Goal: Task Accomplishment & Management: Complete application form

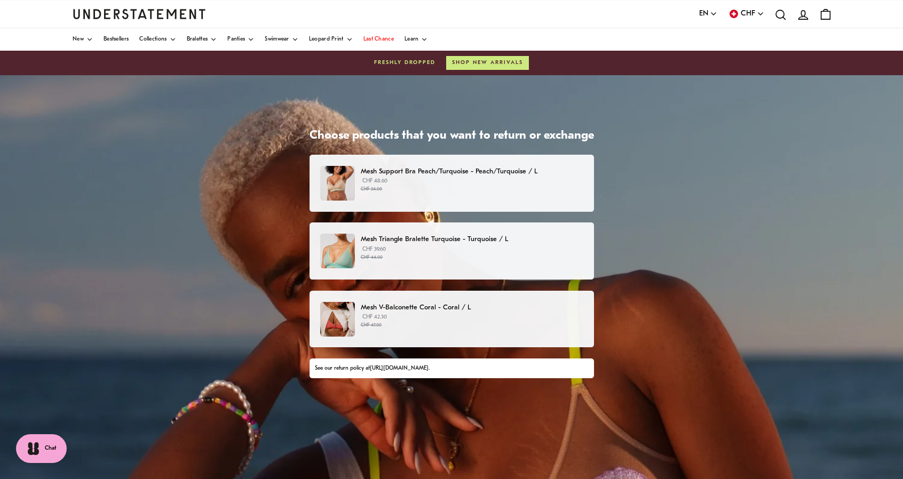
click at [500, 193] on div "Mesh Support Bra Peach/Turquoise - Peach/Turquoise / L CHF 48.60 CHF 54.00" at bounding box center [451, 183] width 262 height 35
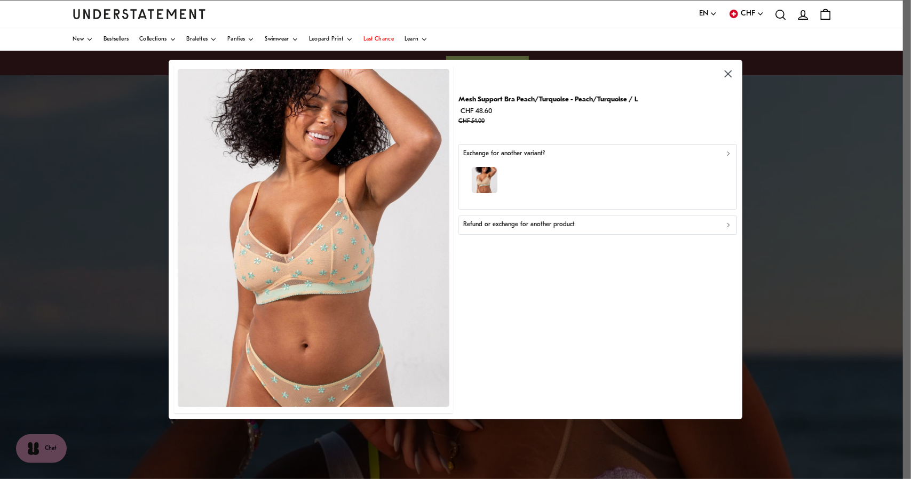
click at [574, 223] on div "Refund or exchange for another product" at bounding box center [598, 225] width 270 height 10
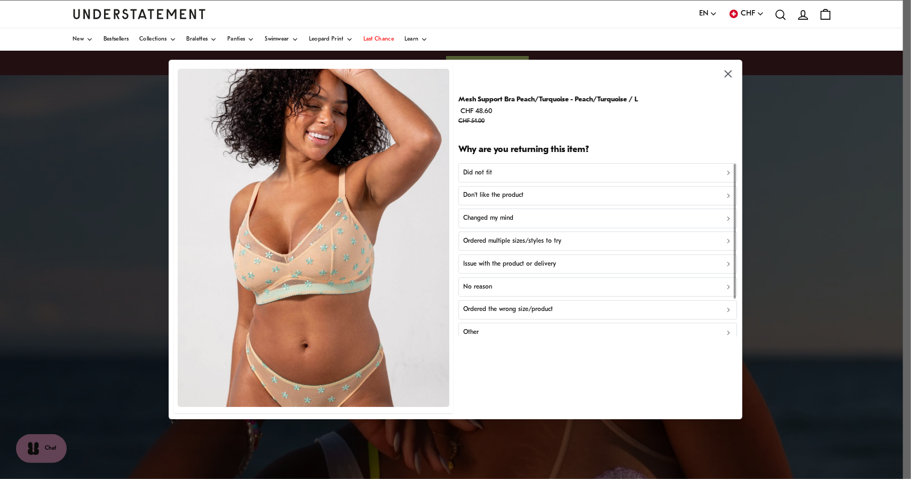
click at [539, 174] on div "Did not fit" at bounding box center [598, 173] width 270 height 10
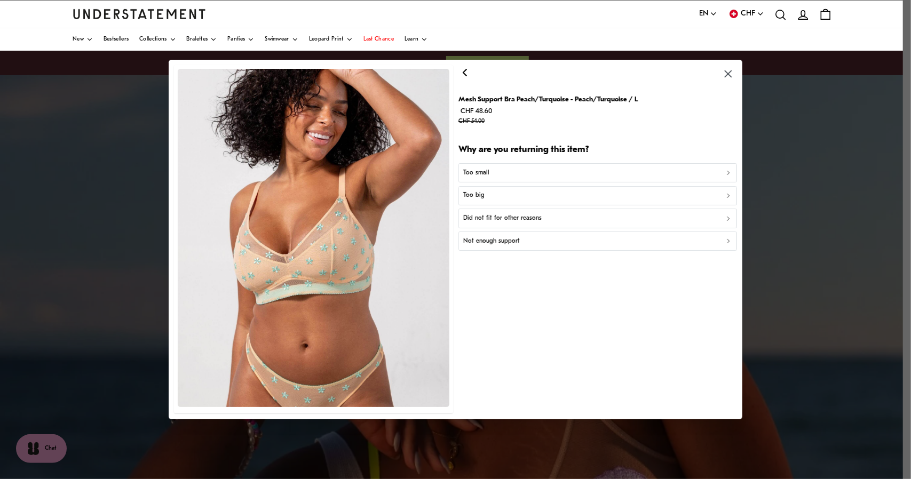
click at [540, 194] on div "Too big" at bounding box center [598, 196] width 270 height 10
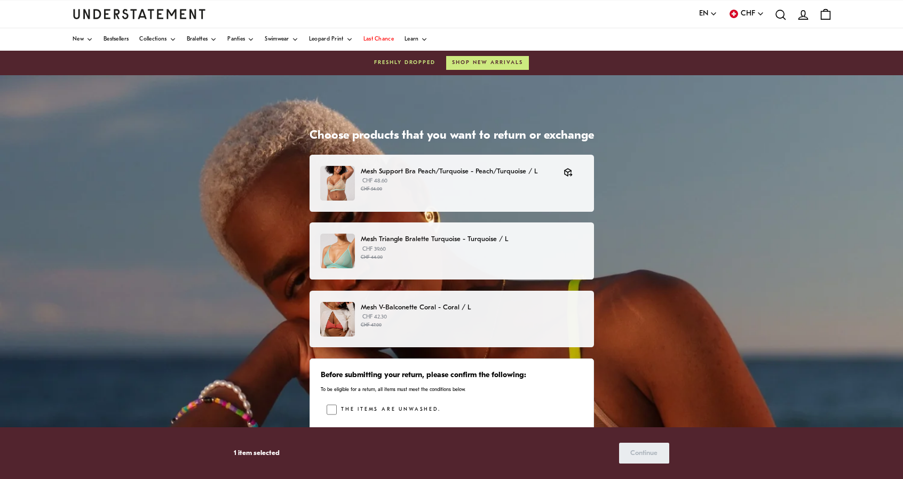
click at [534, 246] on p "CHF 39.60 CHF 44.00" at bounding box center [472, 254] width 222 height 16
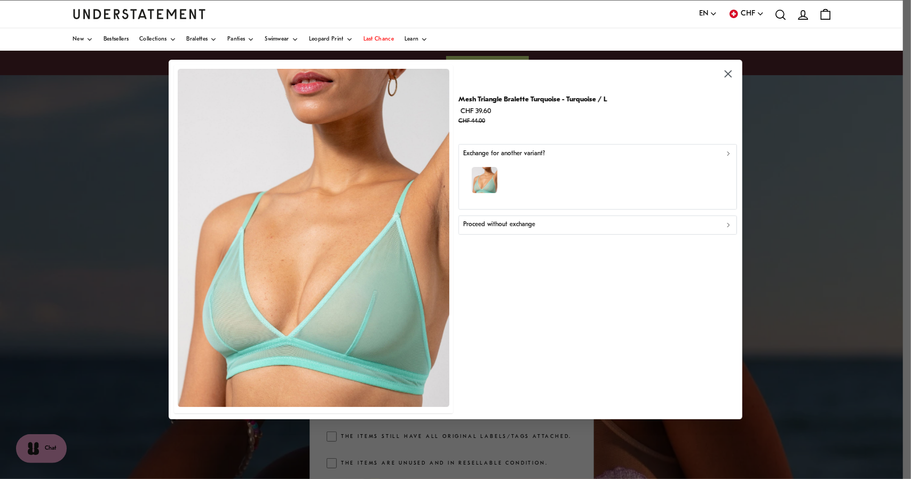
click at [582, 223] on div "Proceed without exchange" at bounding box center [598, 225] width 270 height 10
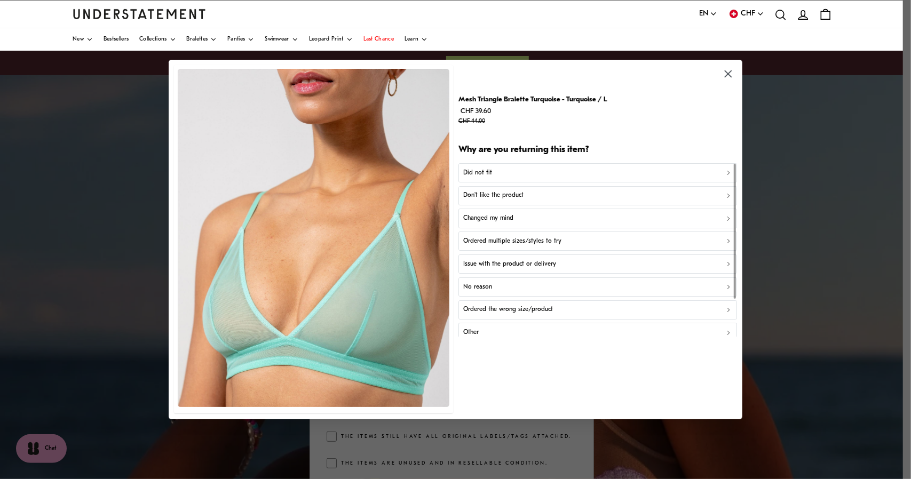
click at [558, 308] on div "Ordered the wrong size/product" at bounding box center [598, 310] width 270 height 10
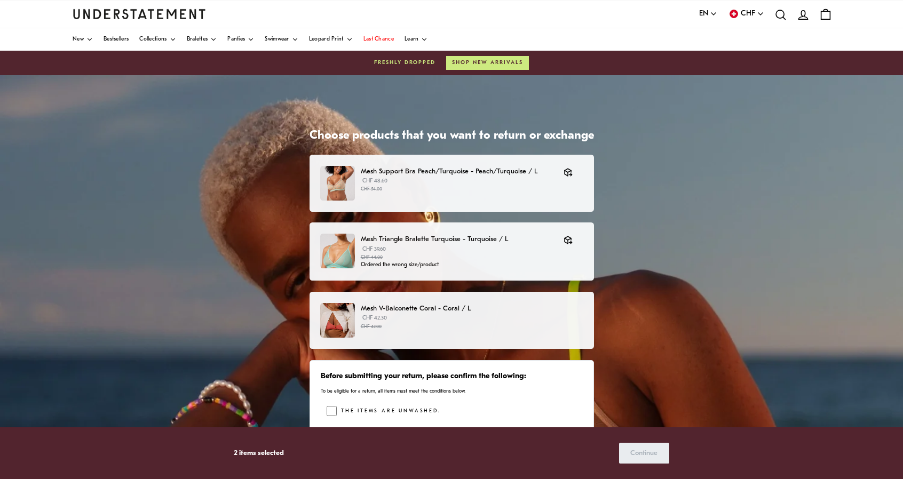
click at [487, 309] on p "Mesh V-Balconette Coral - Coral / L" at bounding box center [472, 308] width 222 height 11
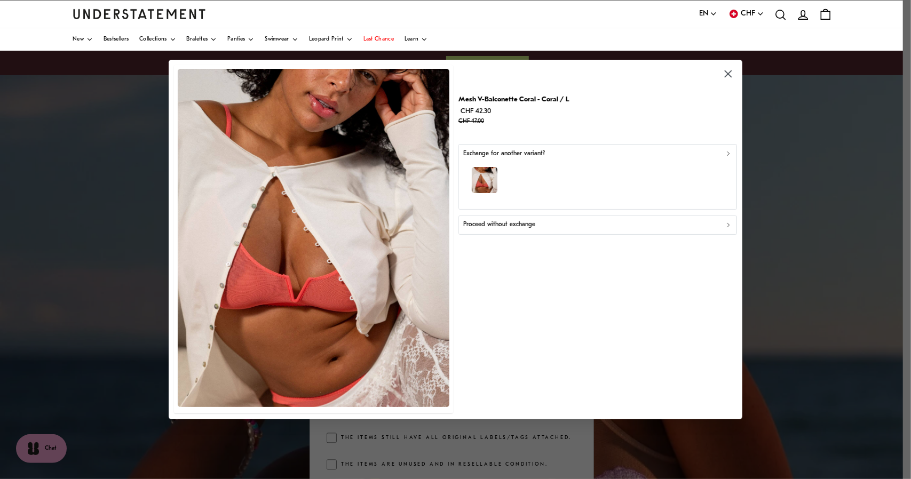
click at [543, 227] on div "Proceed without exchange" at bounding box center [598, 225] width 270 height 10
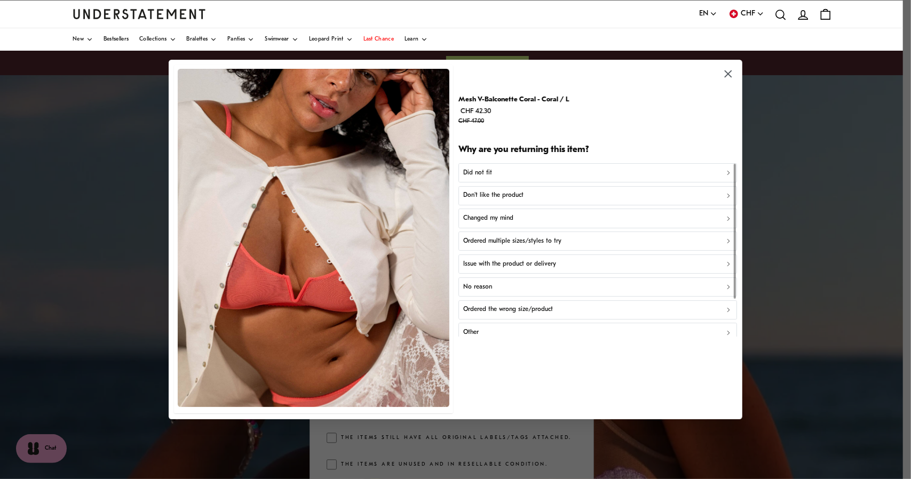
click at [522, 311] on p "Ordered the wrong size/product" at bounding box center [508, 310] width 90 height 10
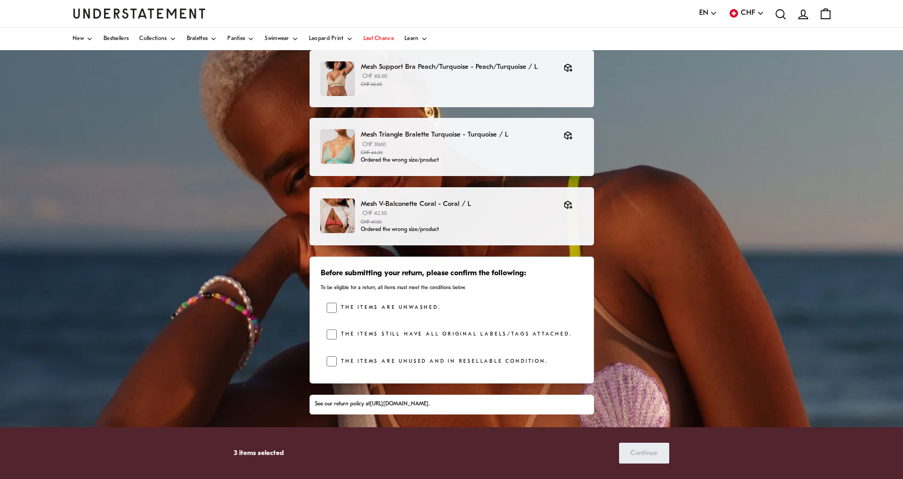
scroll to position [129, 0]
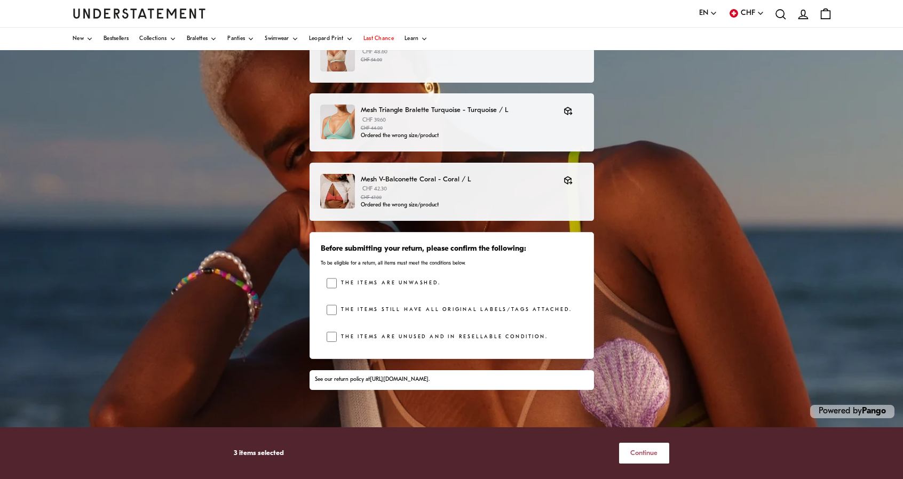
click at [637, 445] on span "Continue" at bounding box center [644, 454] width 27 height 20
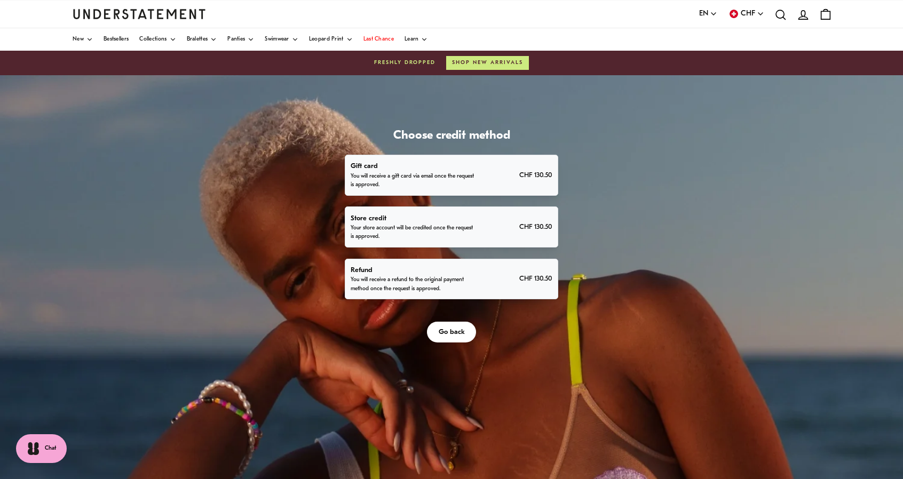
click at [491, 291] on div "Refund You will receive a refund to the original payment method once the reques…" at bounding box center [451, 279] width 201 height 29
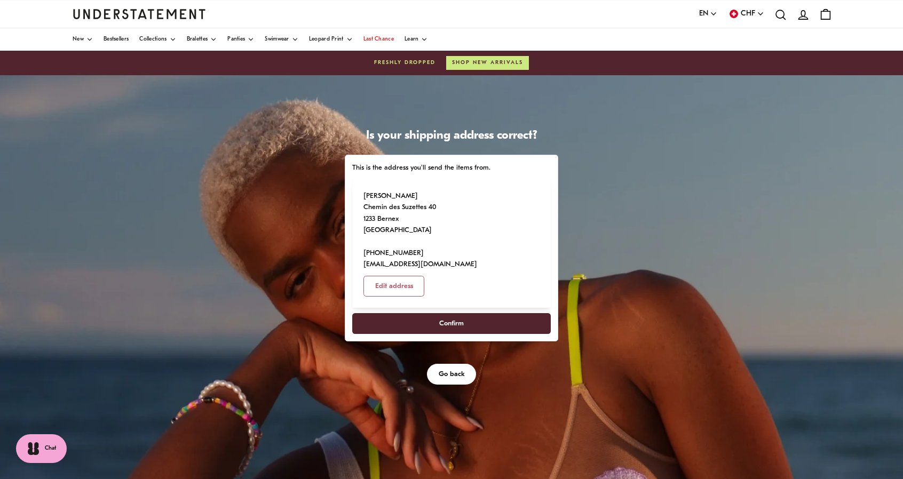
click at [458, 314] on span "Confirm" at bounding box center [451, 324] width 25 height 20
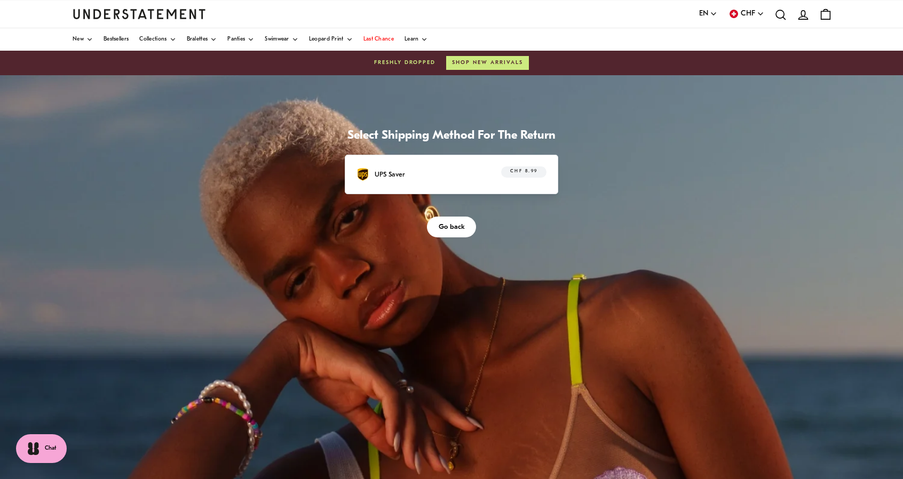
click at [498, 171] on div "CHF 8.99" at bounding box center [518, 175] width 58 height 17
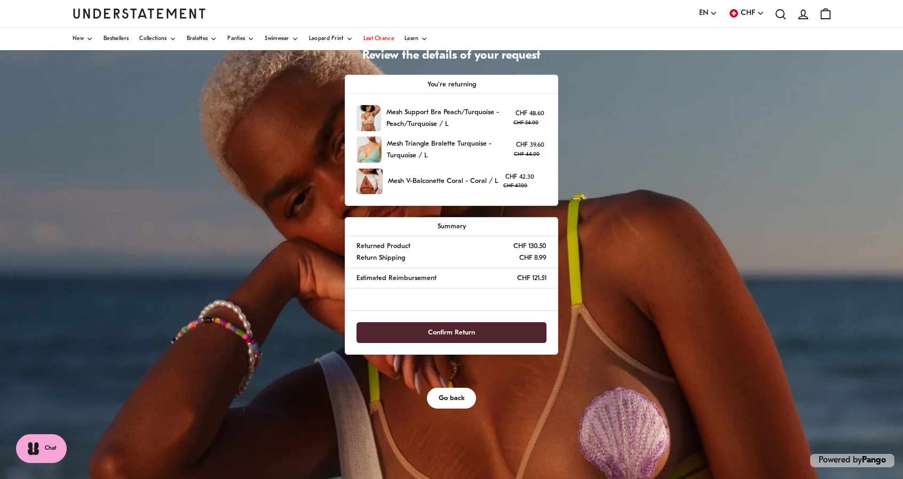
scroll to position [81, 0]
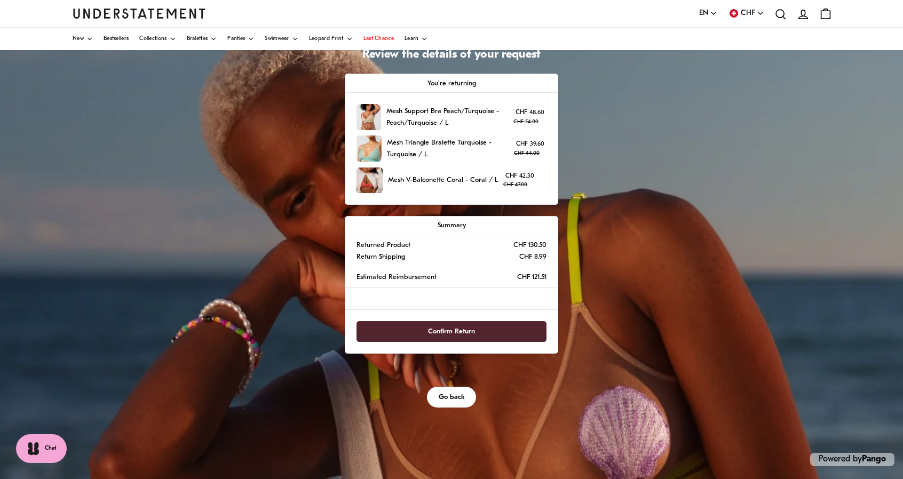
click at [468, 329] on span "Confirm Return" at bounding box center [451, 332] width 47 height 20
